Goal: Find specific page/section

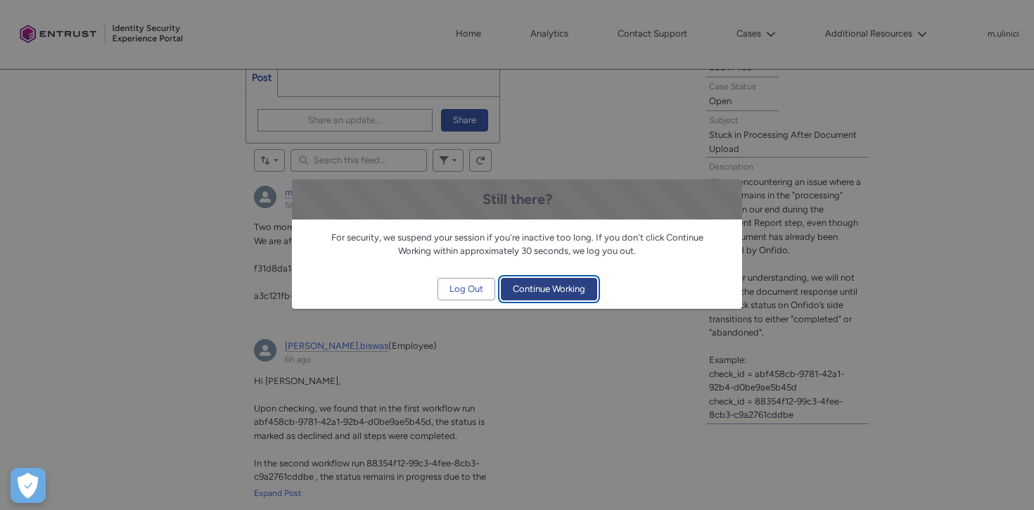
click at [546, 288] on span "Continue Working" at bounding box center [549, 288] width 72 height 21
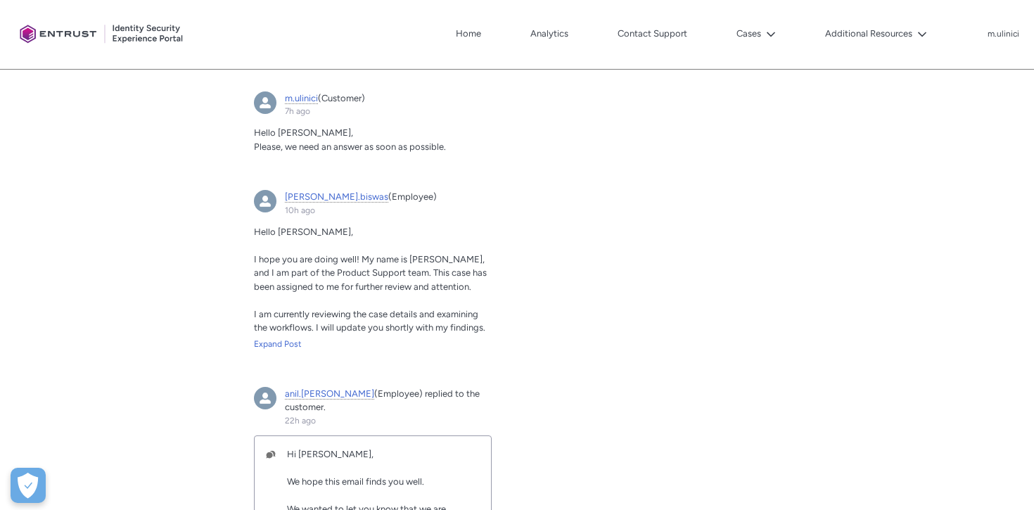
scroll to position [878, 0]
click at [331, 198] on span "[PERSON_NAME].biswas" at bounding box center [336, 196] width 103 height 11
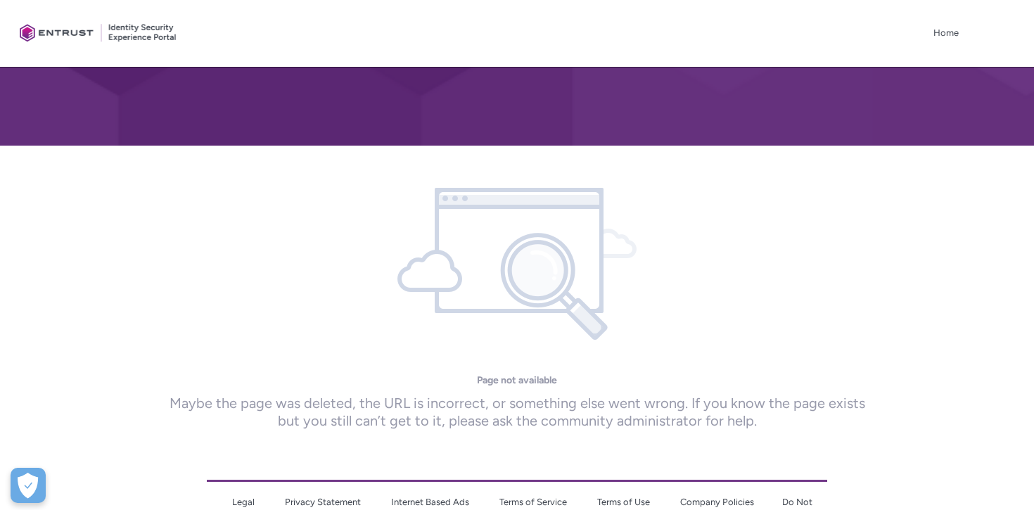
scroll to position [233, 0]
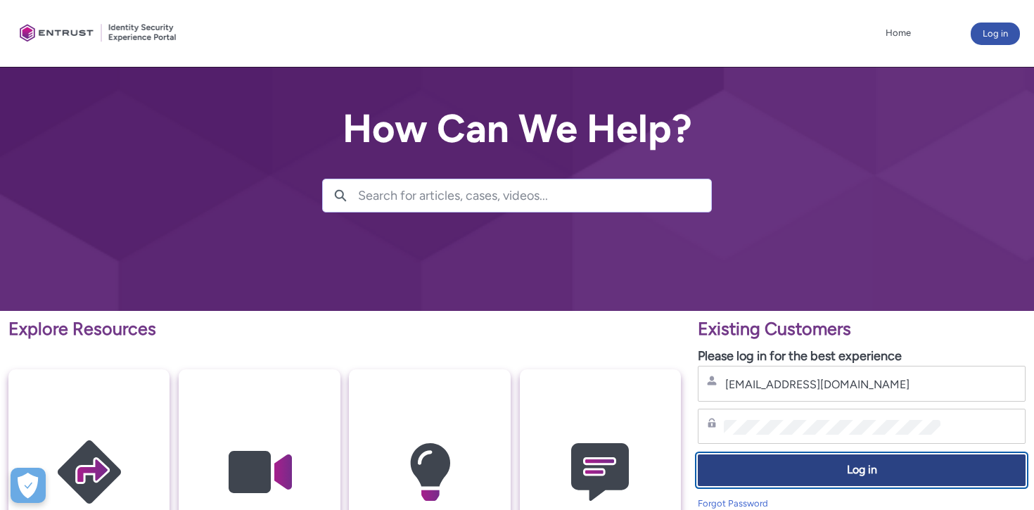
click at [836, 465] on span "Log in" at bounding box center [861, 470] width 309 height 16
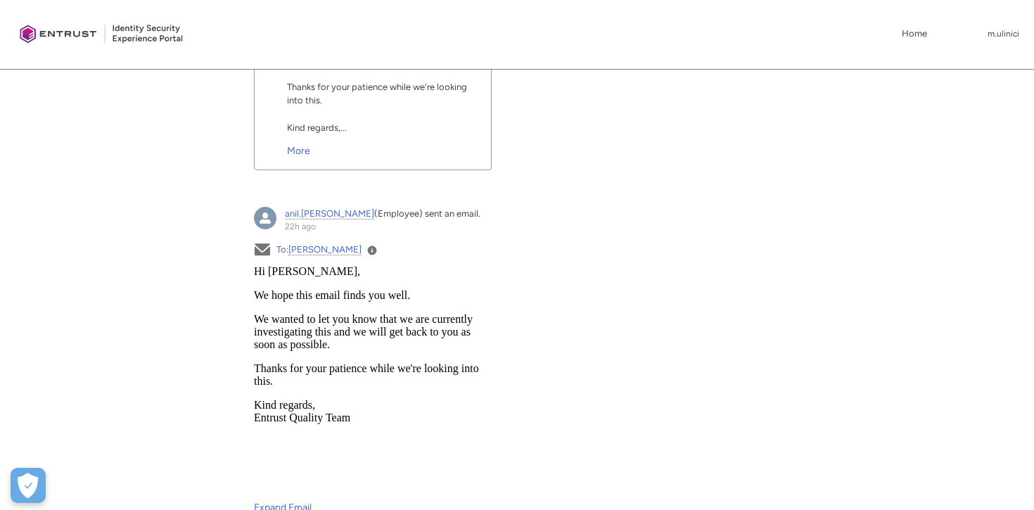
scroll to position [1355, 0]
